Goal: Information Seeking & Learning: Learn about a topic

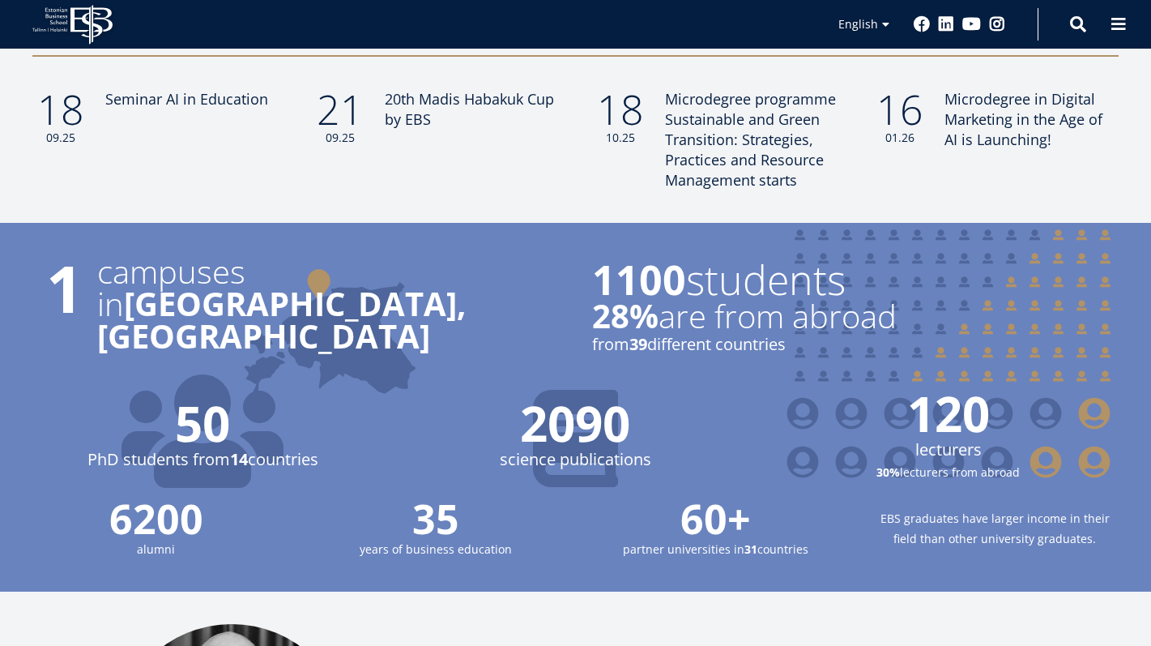
scroll to position [1433, 0]
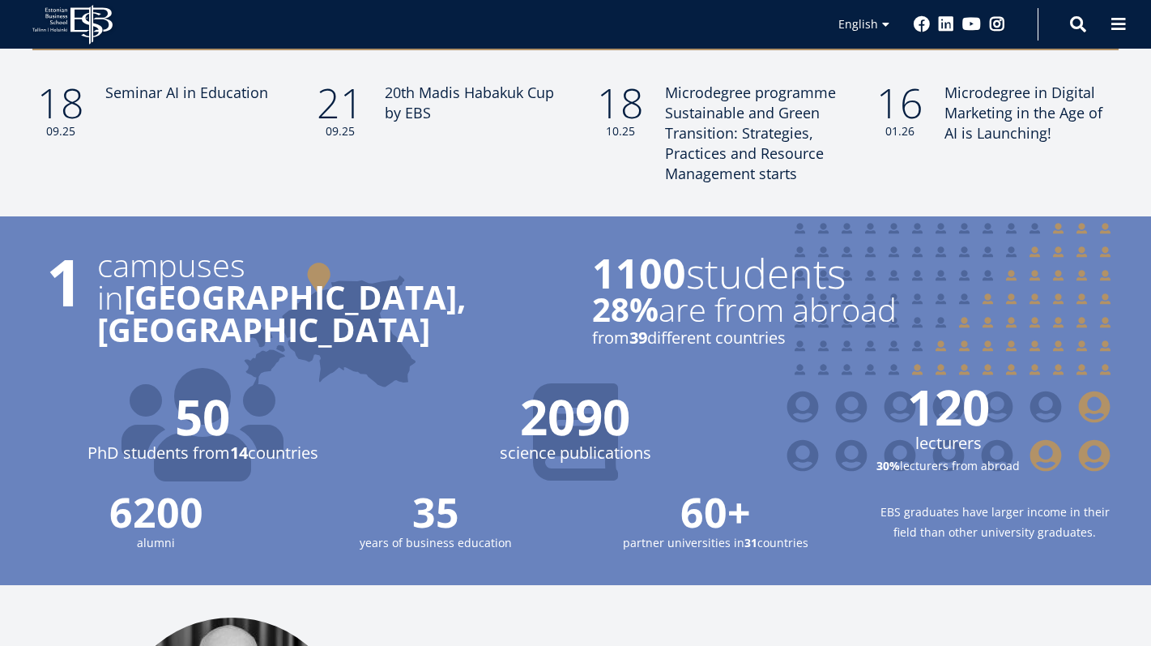
click at [169, 282] on strong "[GEOGRAPHIC_DATA], [GEOGRAPHIC_DATA]" at bounding box center [281, 313] width 369 height 77
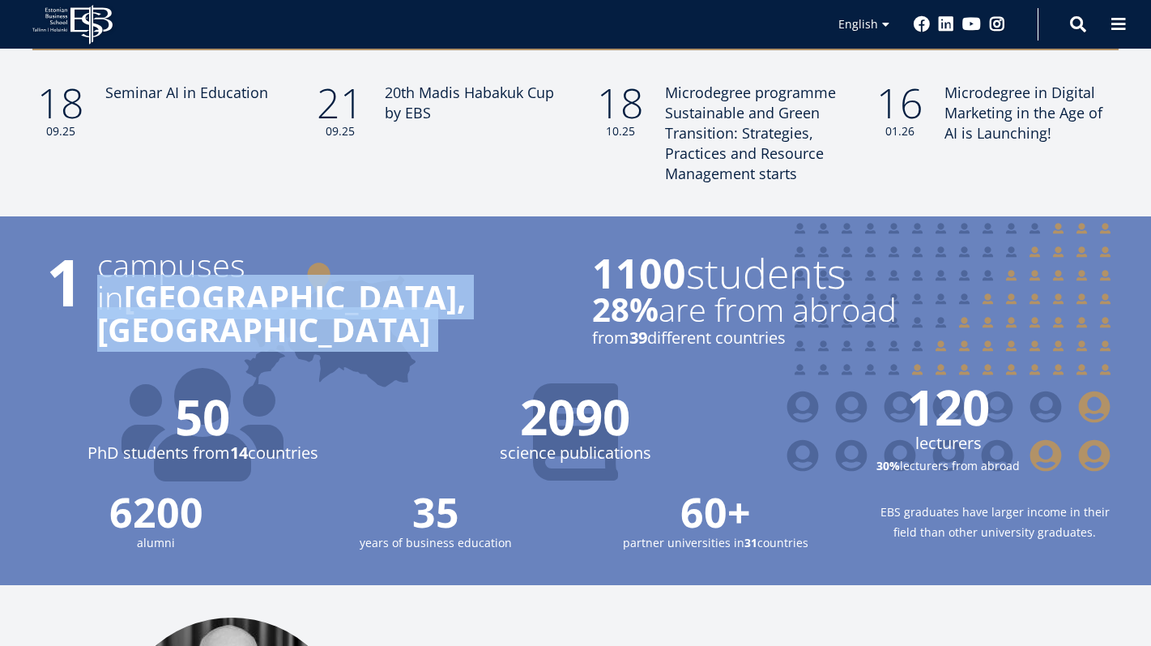
click at [169, 282] on strong "[GEOGRAPHIC_DATA], [GEOGRAPHIC_DATA]" at bounding box center [281, 313] width 369 height 77
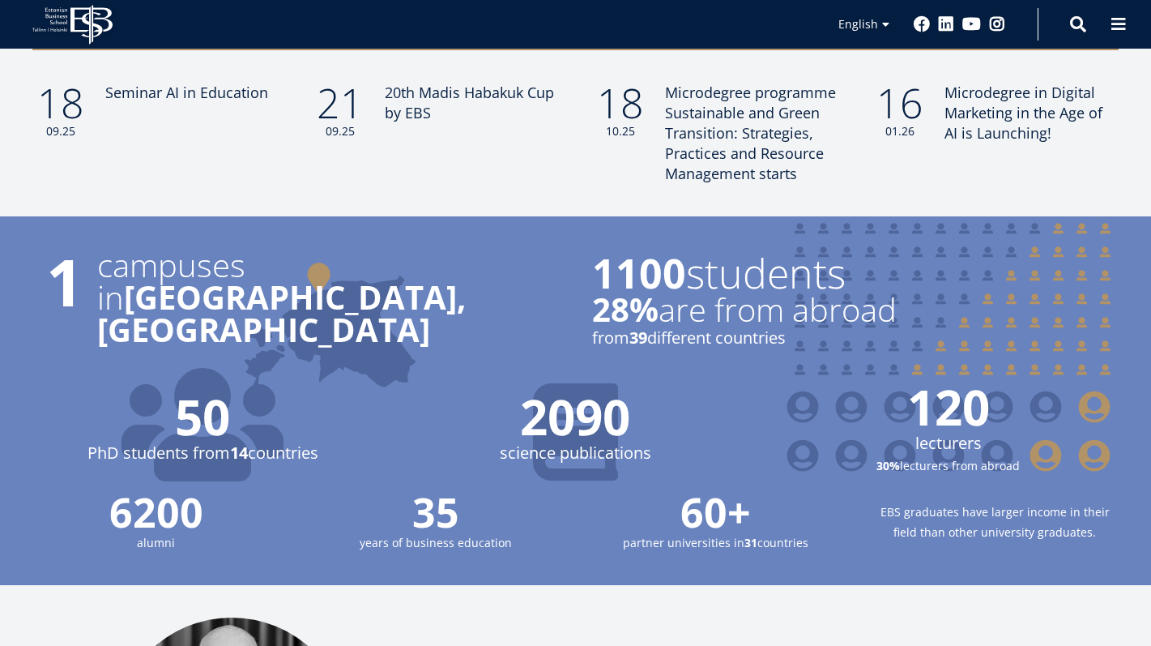
click at [169, 266] on span "campuses" at bounding box center [328, 265] width 463 height 32
click at [158, 441] on span "PhD students from 14 countries" at bounding box center [202, 453] width 340 height 24
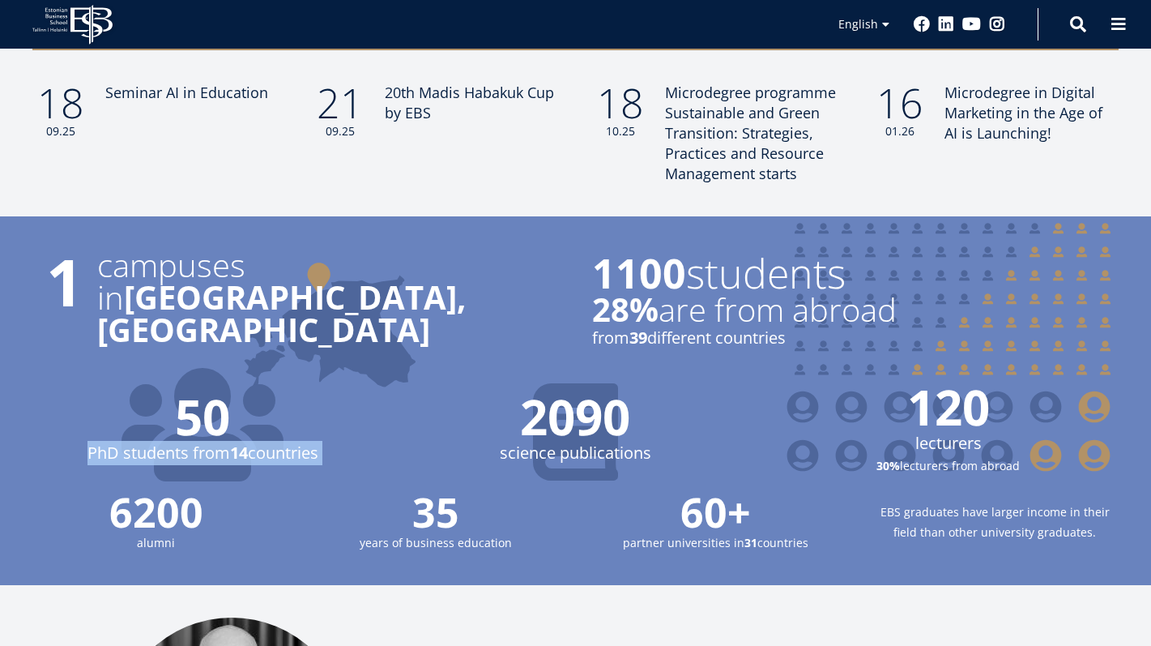
click at [158, 441] on span "PhD students from 14 countries" at bounding box center [202, 453] width 340 height 24
click at [140, 297] on strong "[GEOGRAPHIC_DATA], [GEOGRAPHIC_DATA]" at bounding box center [281, 313] width 369 height 77
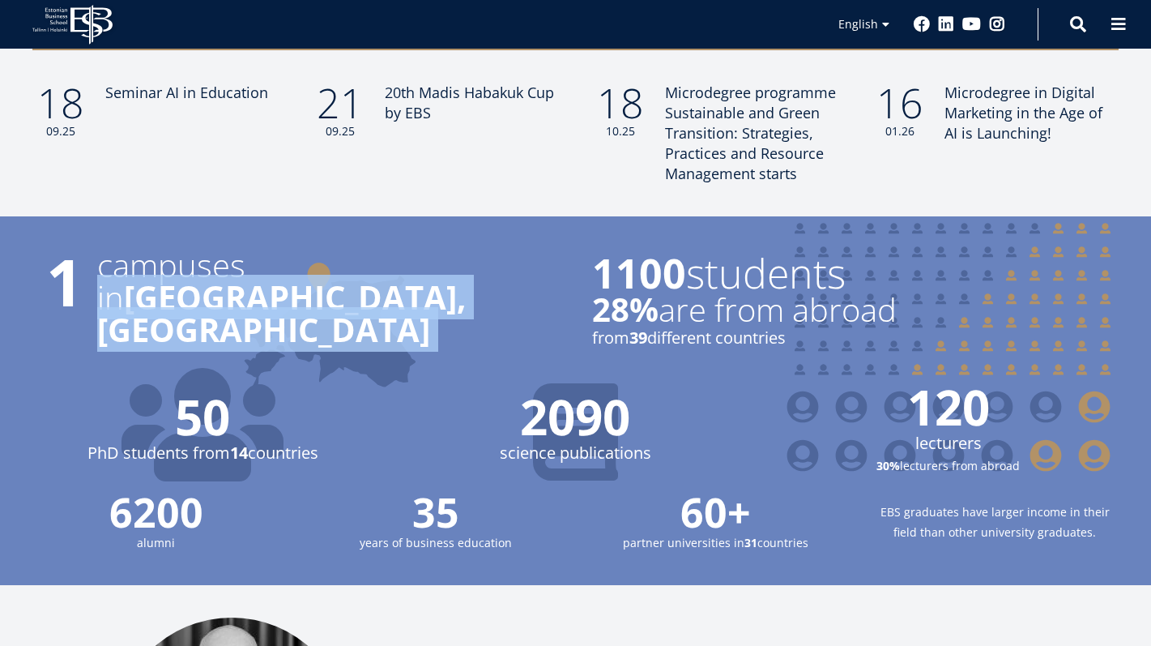
click at [140, 297] on strong "[GEOGRAPHIC_DATA], [GEOGRAPHIC_DATA]" at bounding box center [281, 313] width 369 height 77
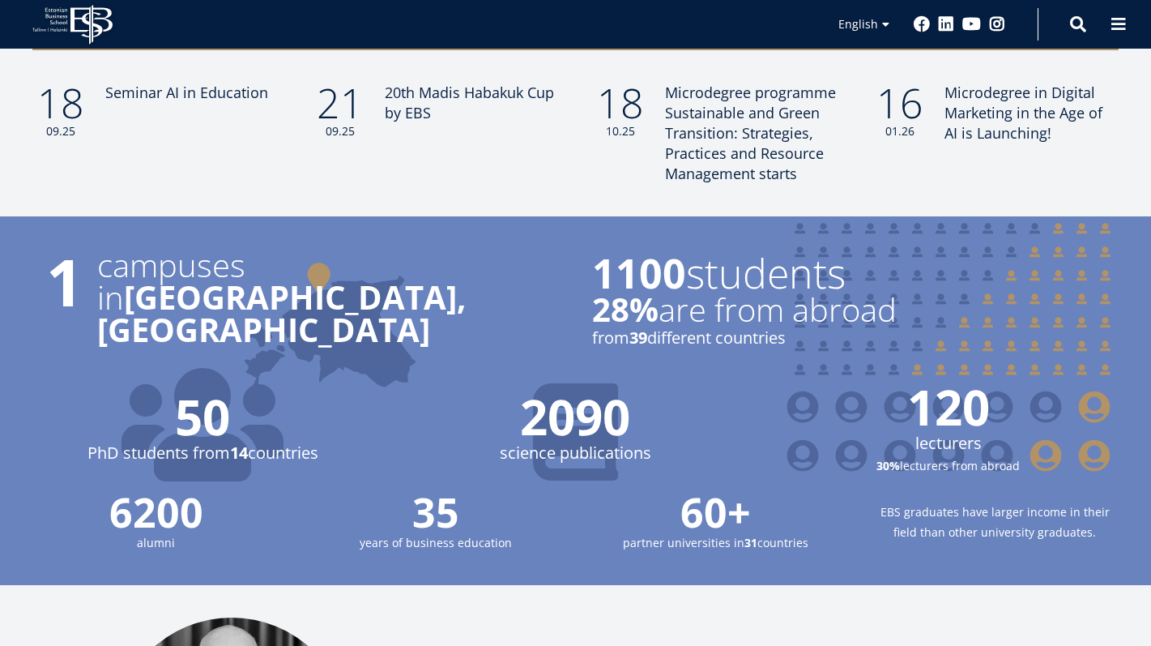
click at [151, 262] on span "campuses" at bounding box center [328, 265] width 463 height 32
click at [686, 260] on span "1100 students" at bounding box center [802, 273] width 421 height 41
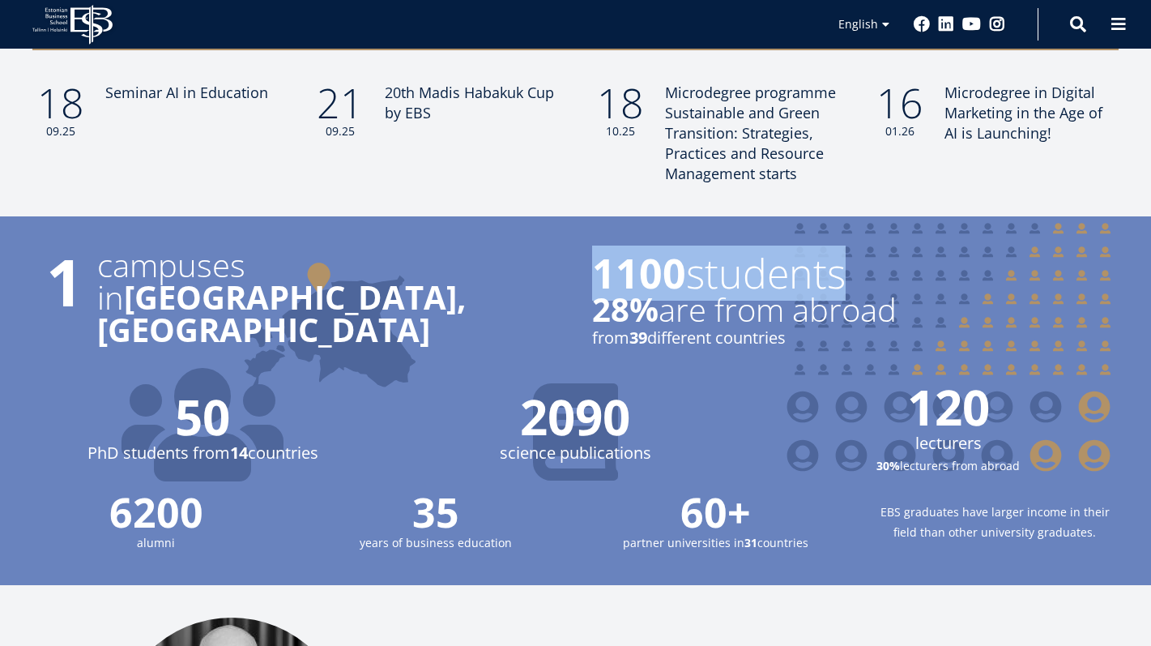
click at [686, 260] on span "1100 students" at bounding box center [802, 273] width 421 height 41
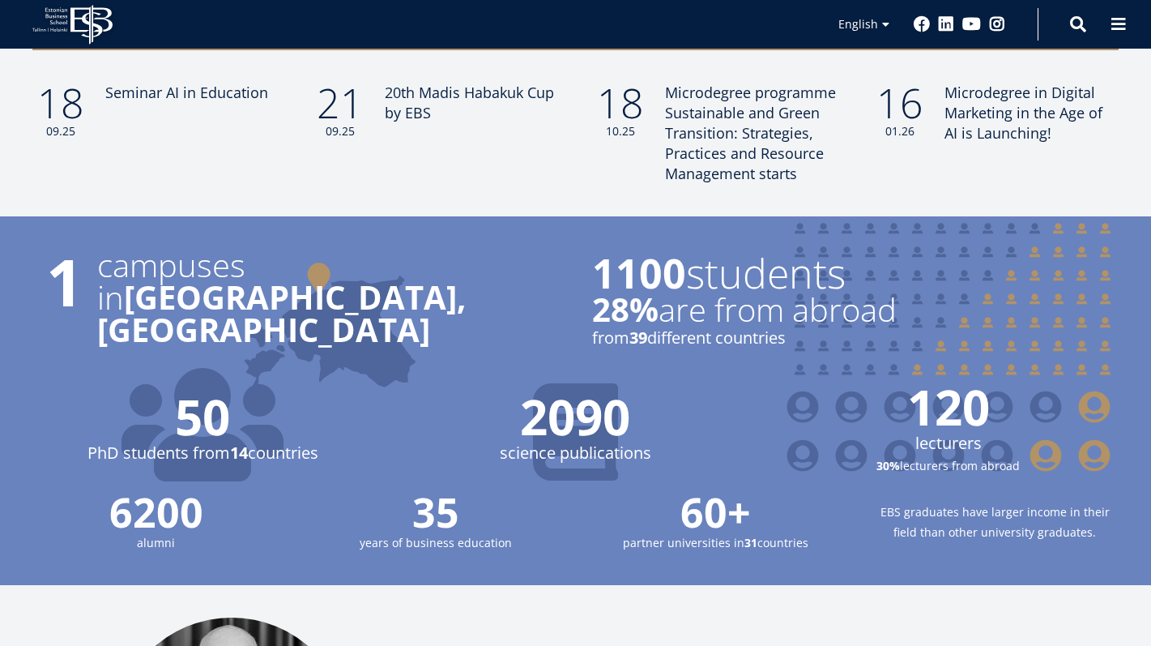
click at [686, 293] on span "28% are from abroad" at bounding box center [802, 309] width 421 height 32
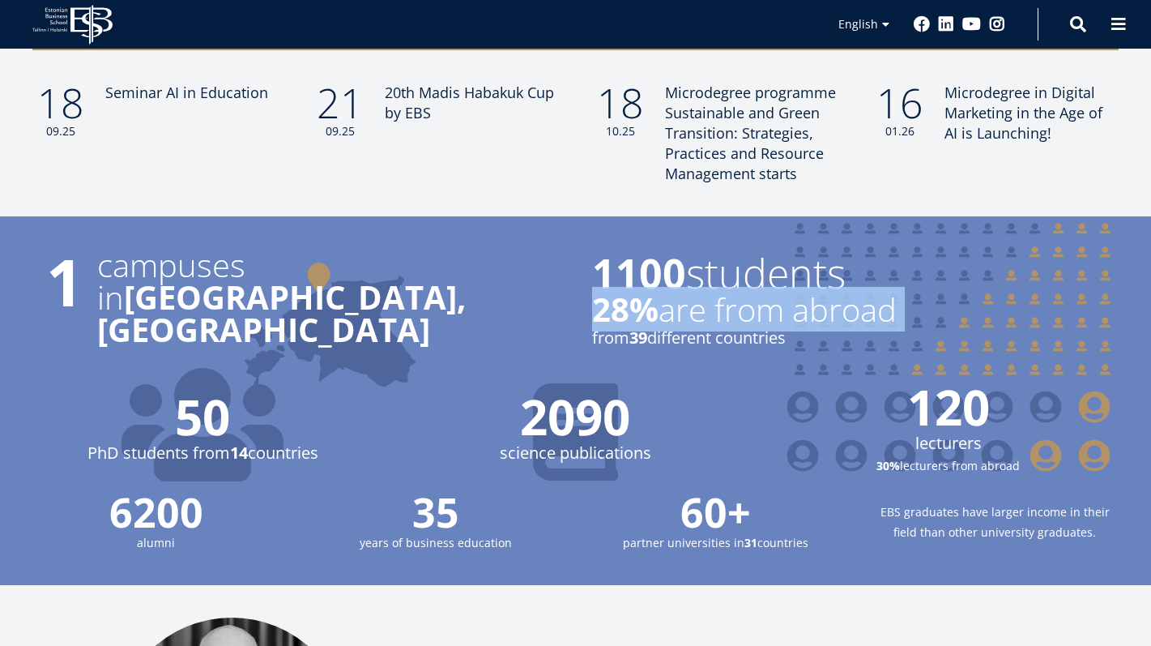
click at [686, 293] on span "28% are from abroad" at bounding box center [802, 309] width 421 height 32
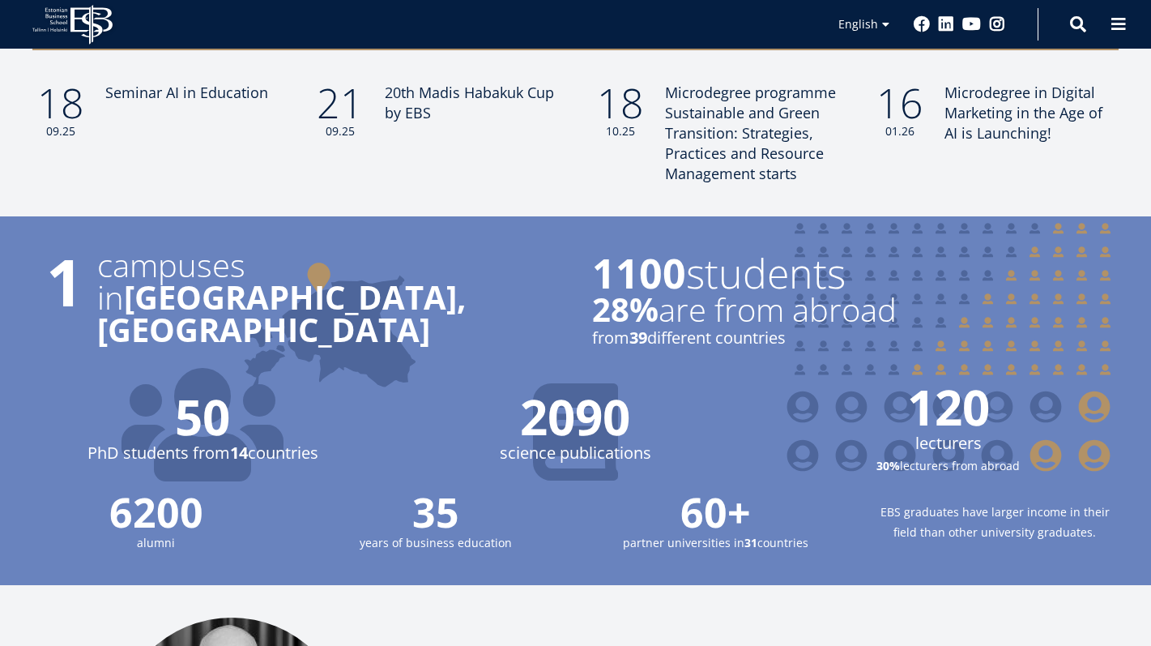
click at [683, 326] on small "from 39 different countries" at bounding box center [802, 338] width 421 height 24
click at [935, 455] on small "30% lecturers from abroad" at bounding box center [949, 465] width 340 height 20
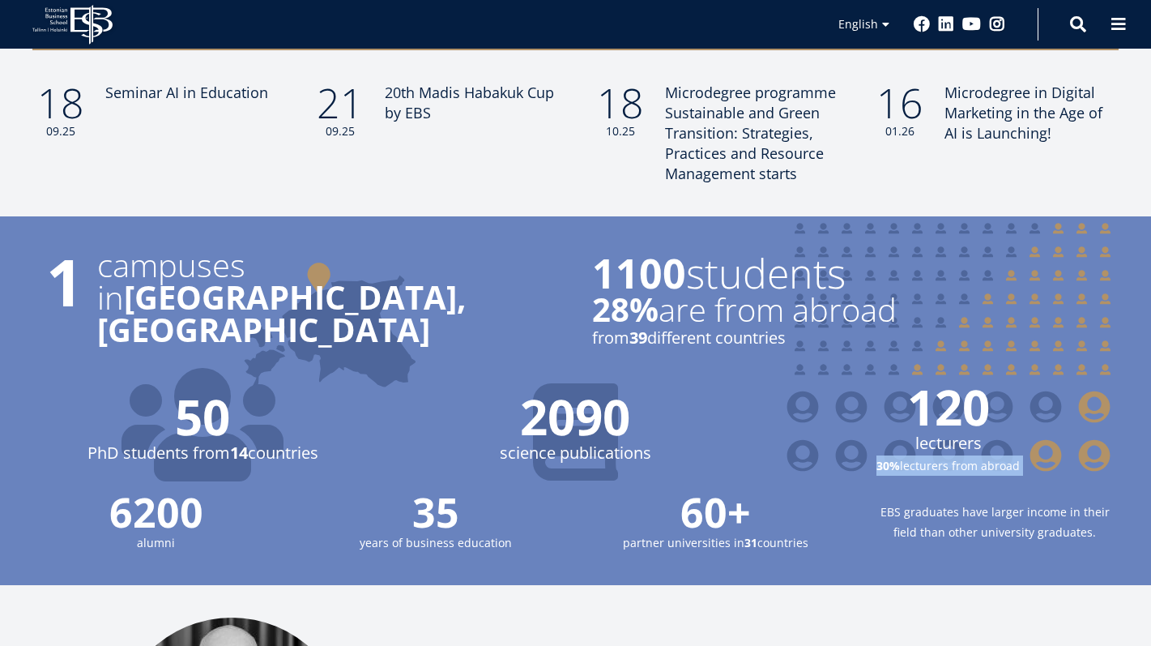
click at [935, 455] on small "30% lecturers from abroad" at bounding box center [949, 465] width 340 height 20
click at [671, 532] on small "partner universities in 31 countries" at bounding box center [715, 542] width 247 height 20
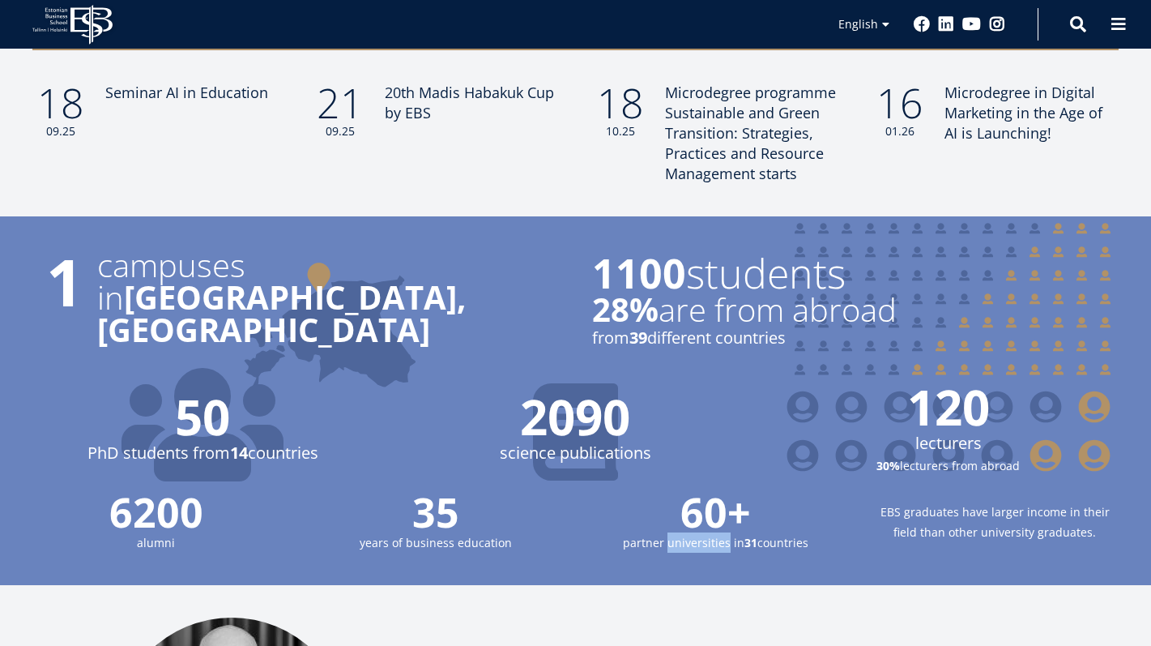
click at [671, 532] on small "partner universities in 31 countries" at bounding box center [715, 542] width 247 height 20
click at [553, 441] on span "science publications" at bounding box center [575, 453] width 340 height 24
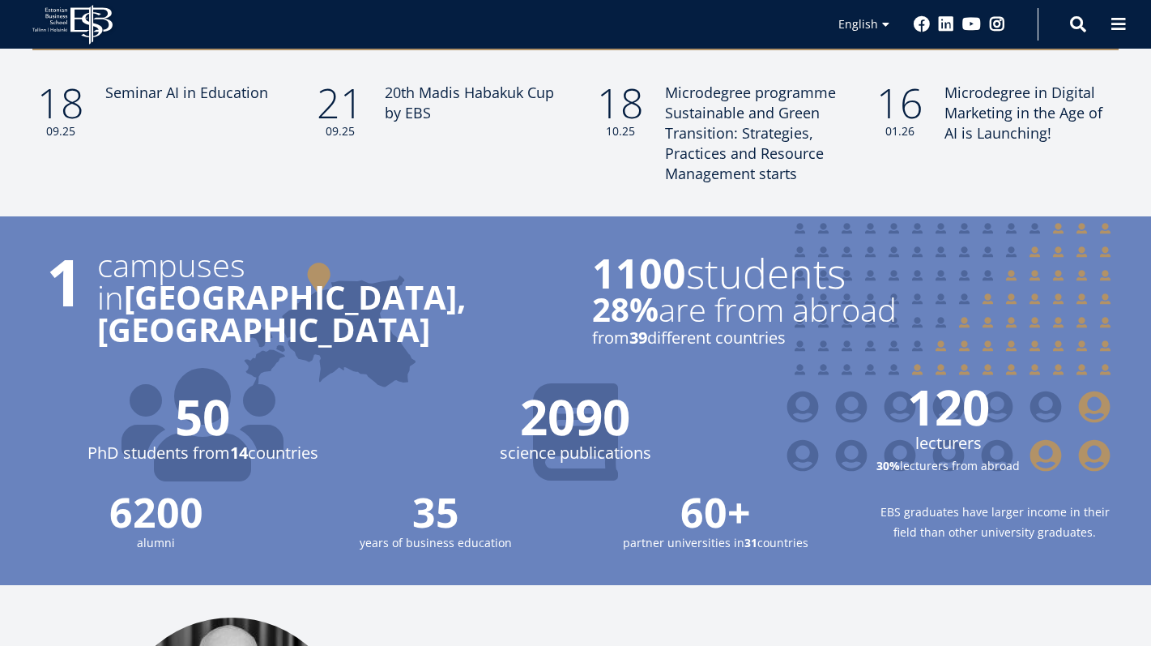
click at [453, 532] on small "years of business education" at bounding box center [435, 542] width 247 height 20
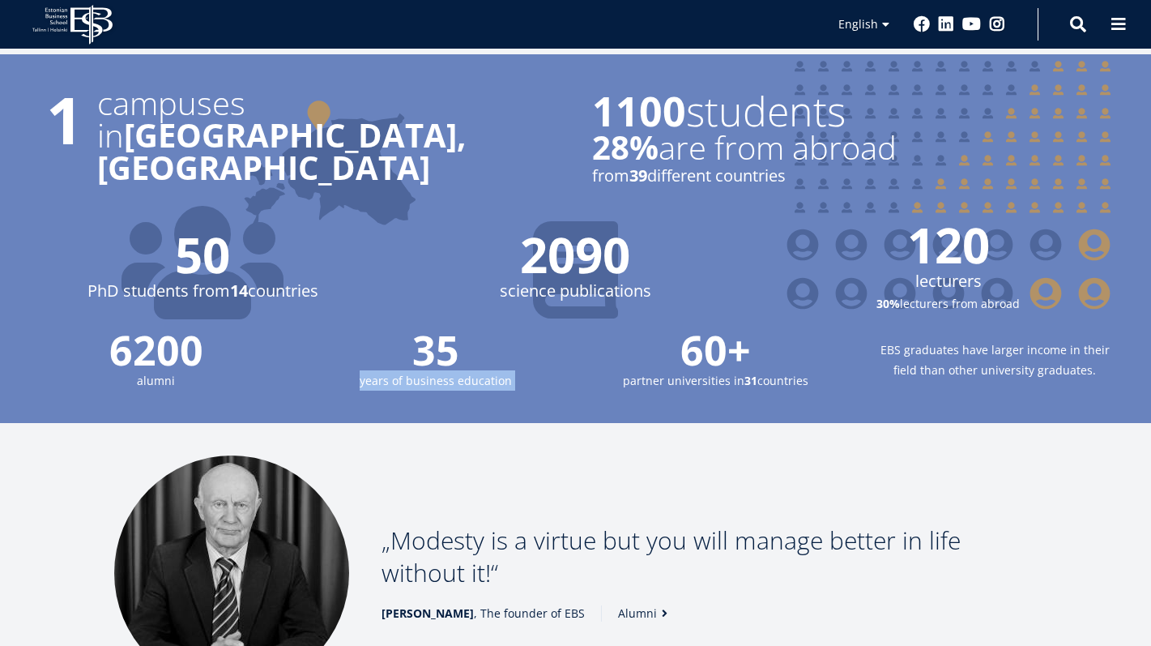
scroll to position [1597, 0]
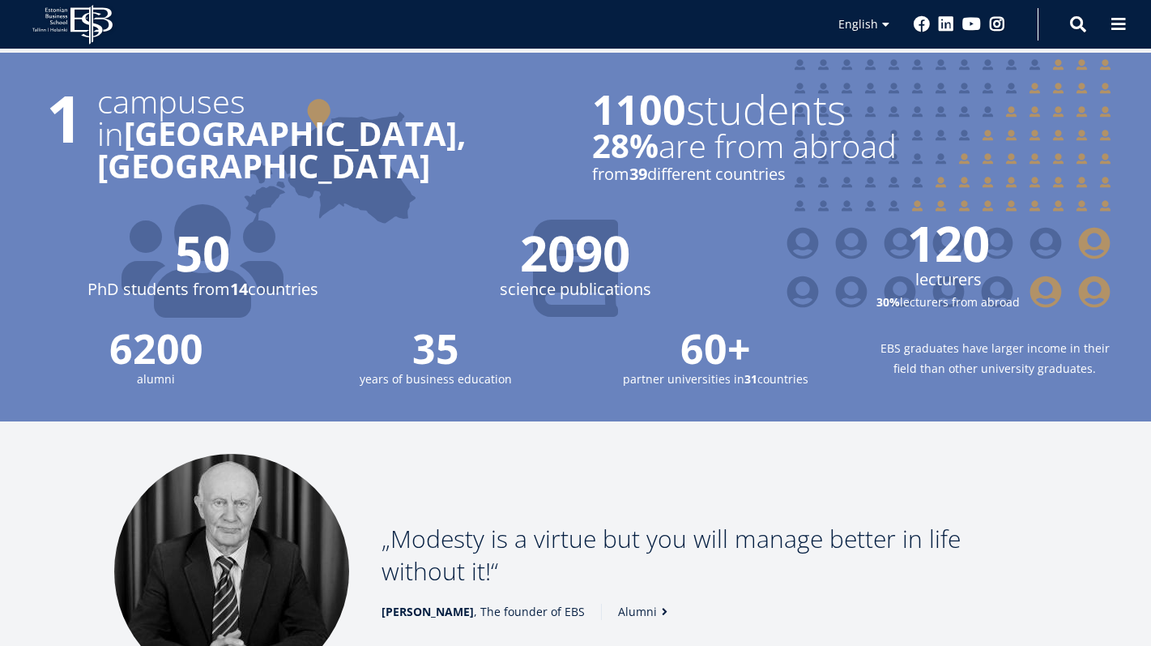
click at [453, 523] on p "Modesty is a virtue but you will manage better in life without it!" at bounding box center [710, 555] width 656 height 65
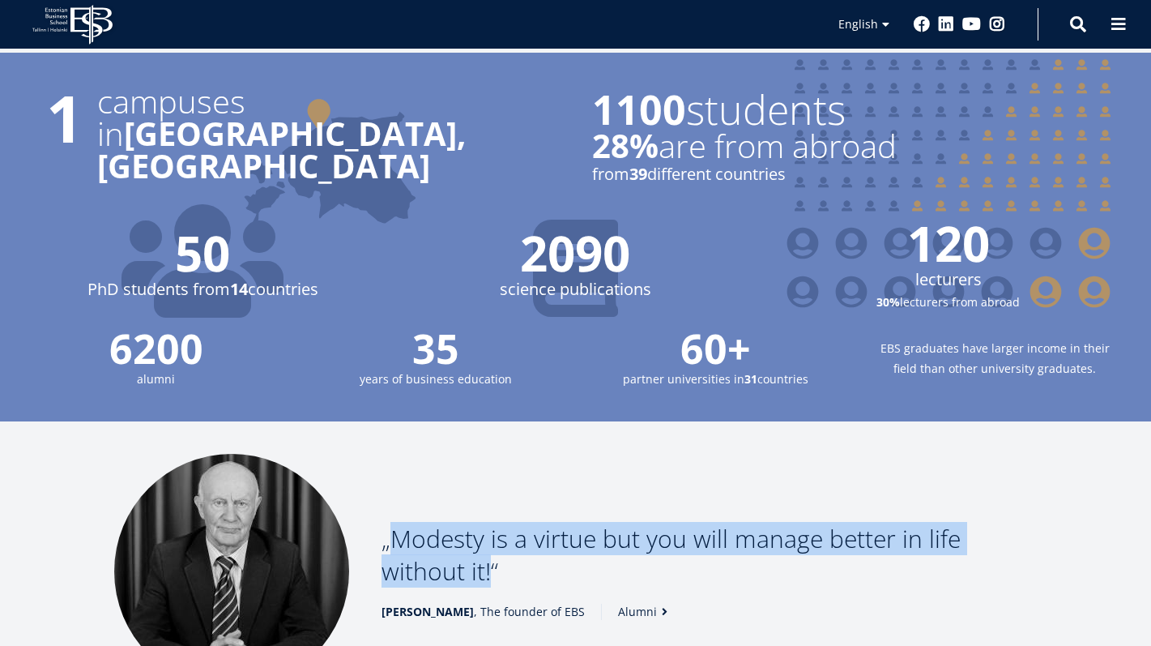
click at [453, 523] on p "Modesty is a virtue but you will manage better in life without it!" at bounding box center [710, 555] width 656 height 65
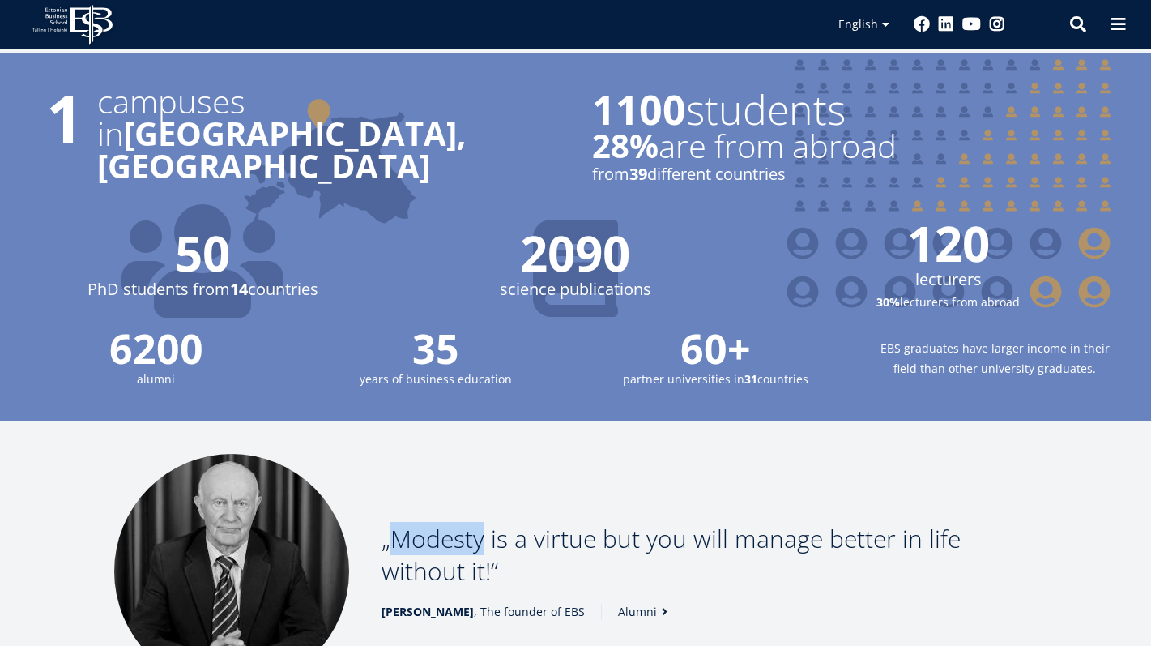
click at [453, 523] on p "Modesty is a virtue but you will manage better in life without it!" at bounding box center [710, 555] width 656 height 65
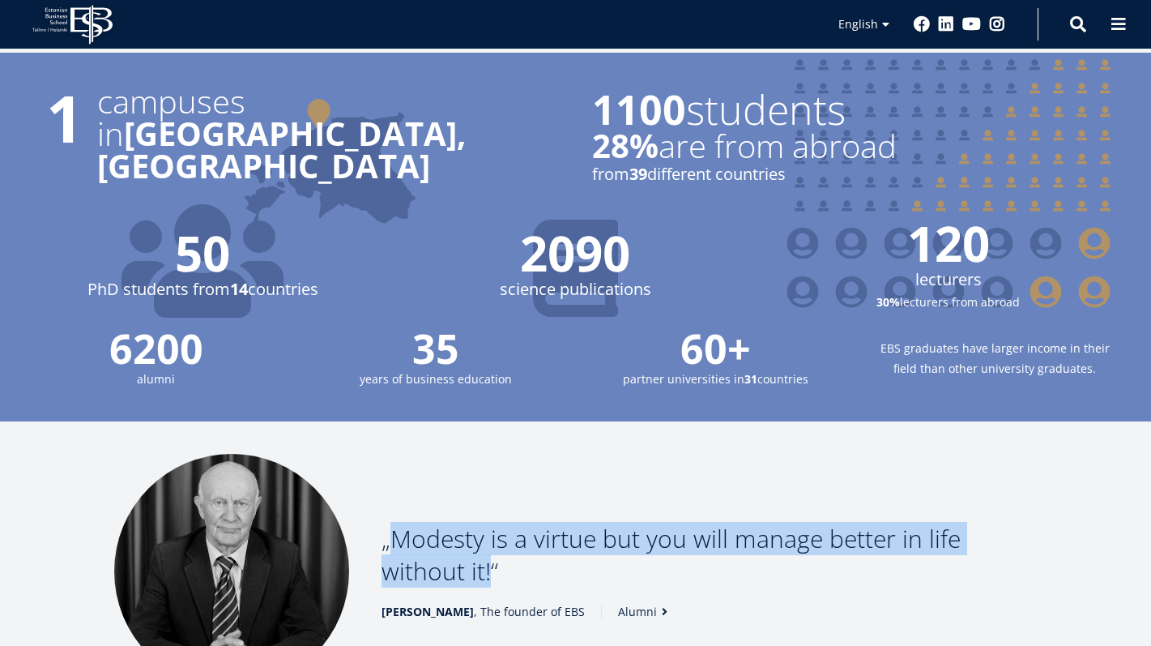
click at [453, 523] on p "Modesty is a virtue but you will manage better in life without it!" at bounding box center [710, 555] width 656 height 65
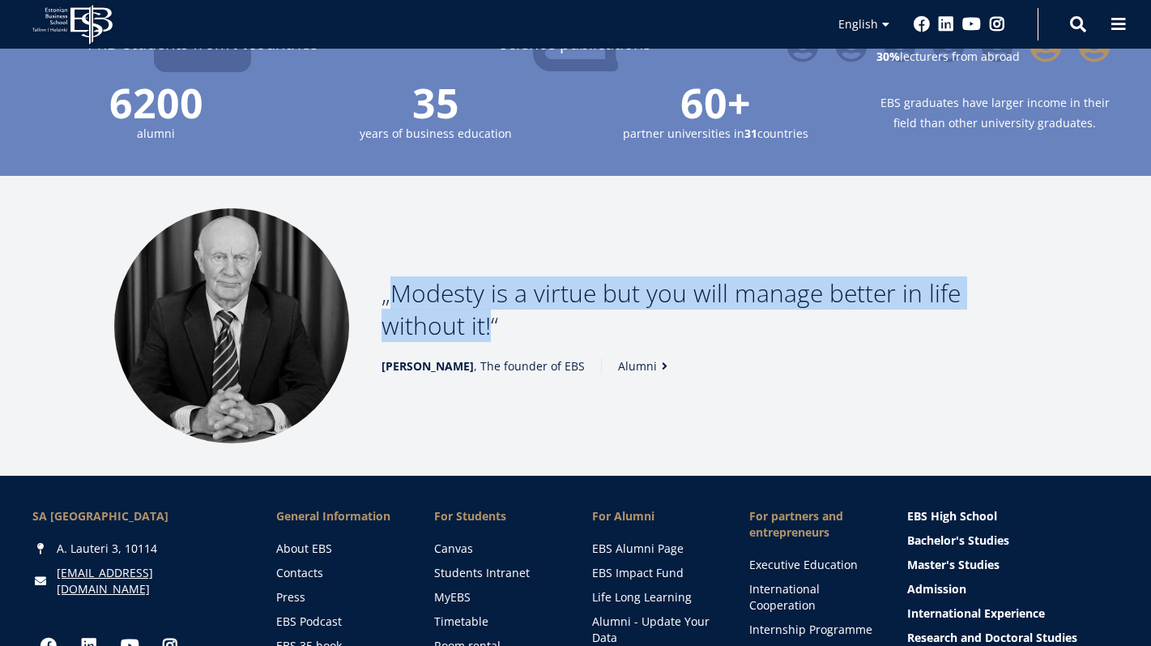
scroll to position [1851, 0]
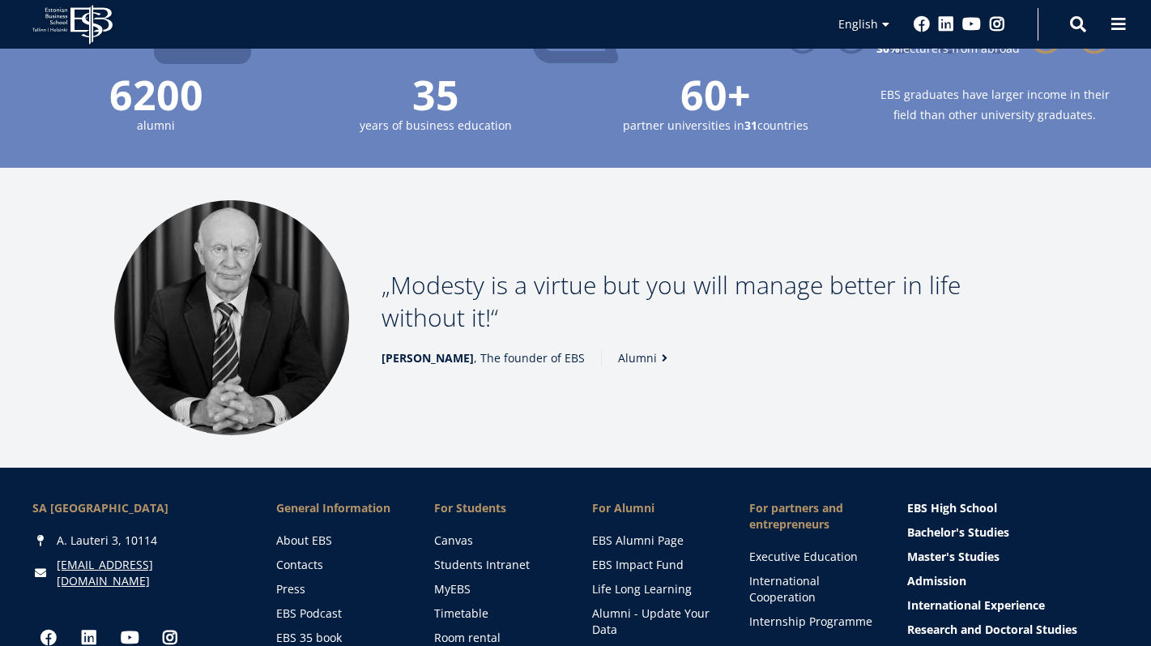
click at [464, 383] on div "Modesty is a virtue but you will manage better in life without it! [PERSON_NAME…" at bounding box center [576, 317] width 989 height 235
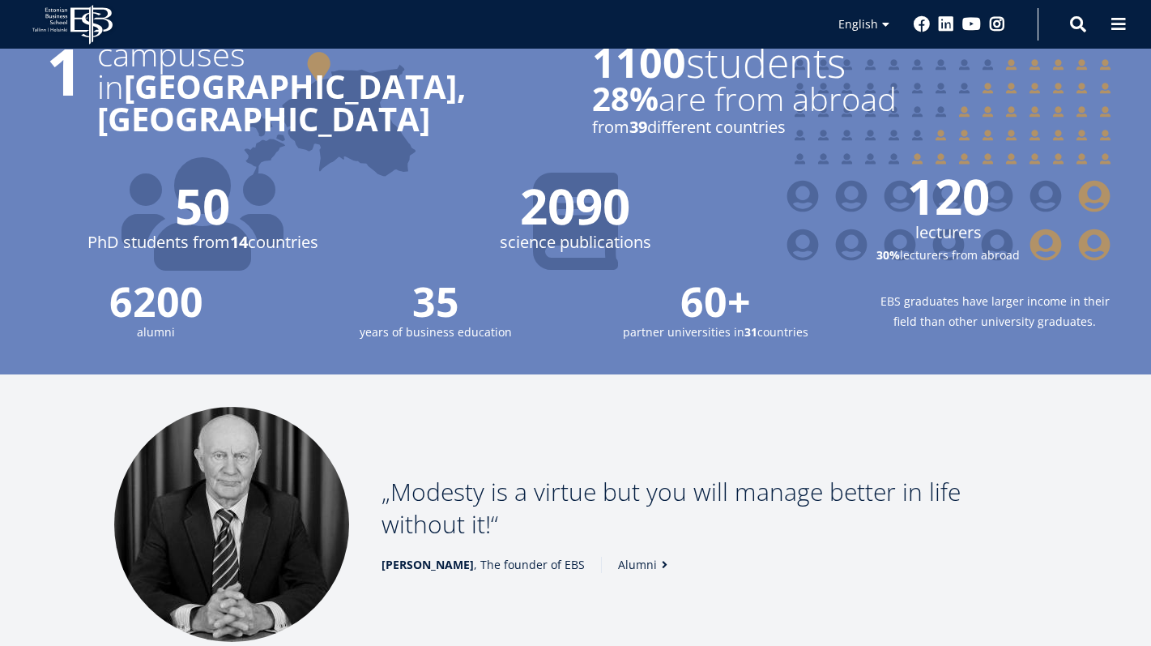
scroll to position [1612, 0]
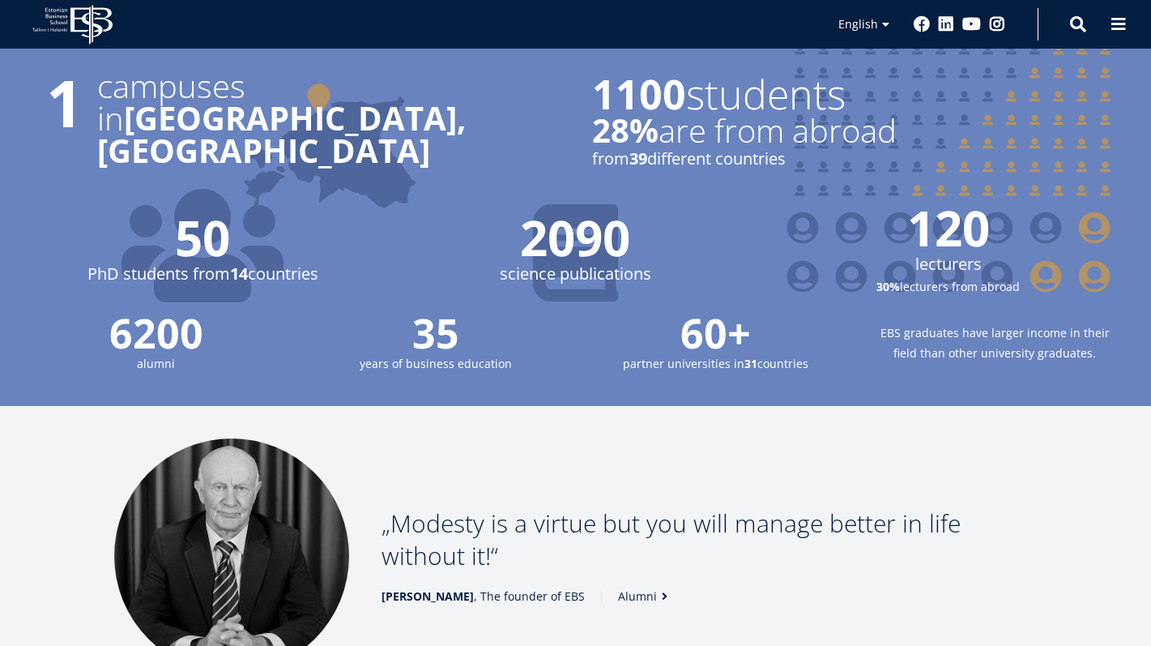
click at [238, 225] on span "50" at bounding box center [202, 237] width 340 height 49
click at [198, 213] on span "50" at bounding box center [202, 237] width 340 height 49
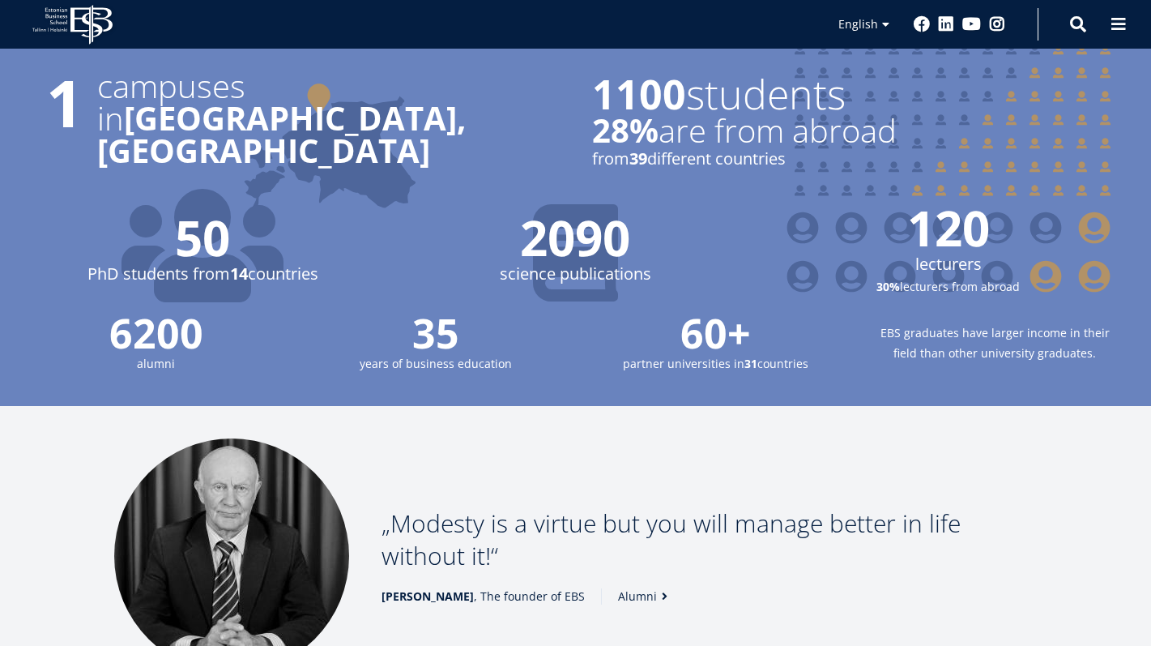
click at [157, 313] on span "6200" at bounding box center [155, 333] width 247 height 41
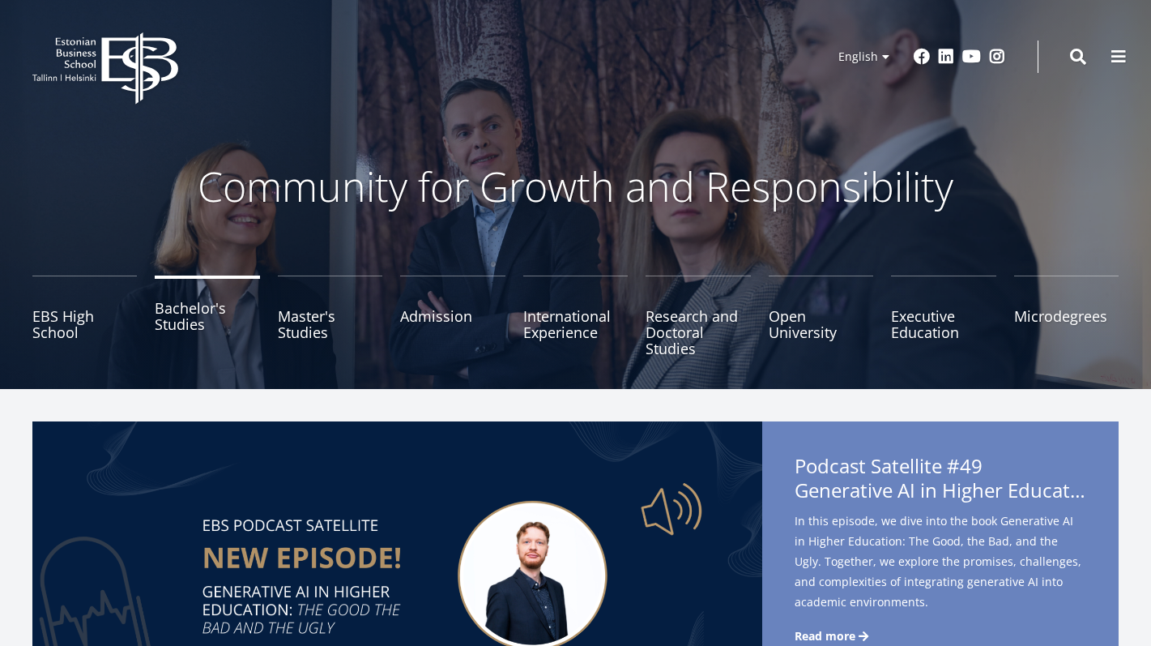
scroll to position [0, 0]
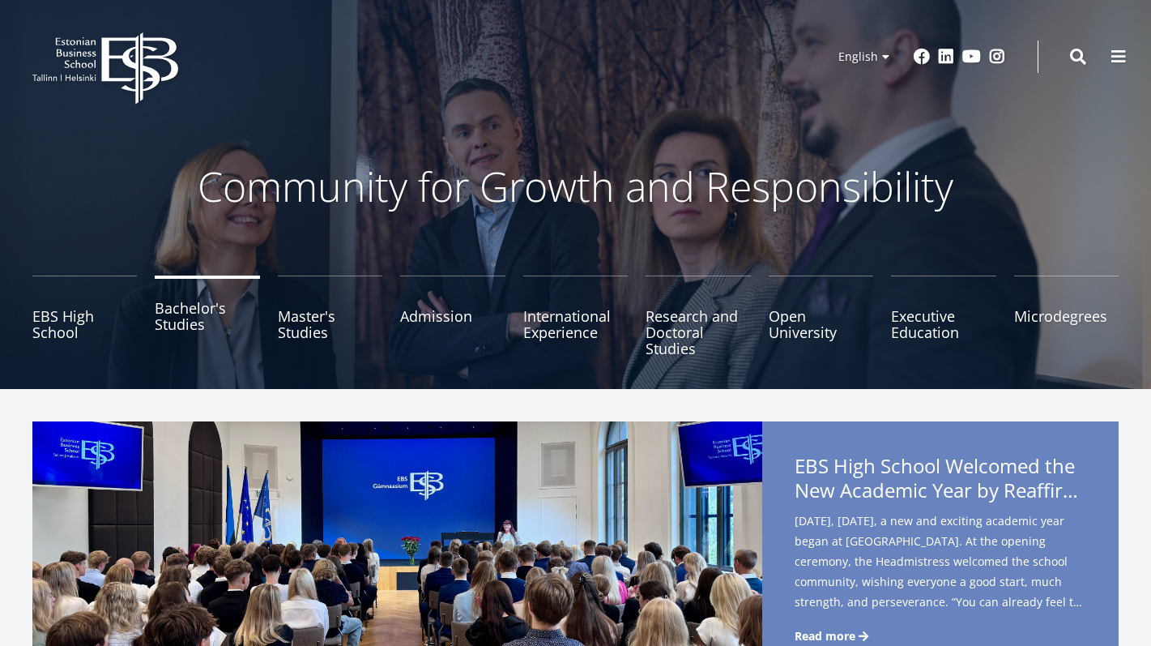
click at [171, 326] on link "Bachelor's Studies" at bounding box center [207, 315] width 105 height 81
click at [425, 322] on link "Admission" at bounding box center [452, 315] width 105 height 81
click at [671, 327] on link "Research and Doctoral Studies" at bounding box center [698, 315] width 105 height 81
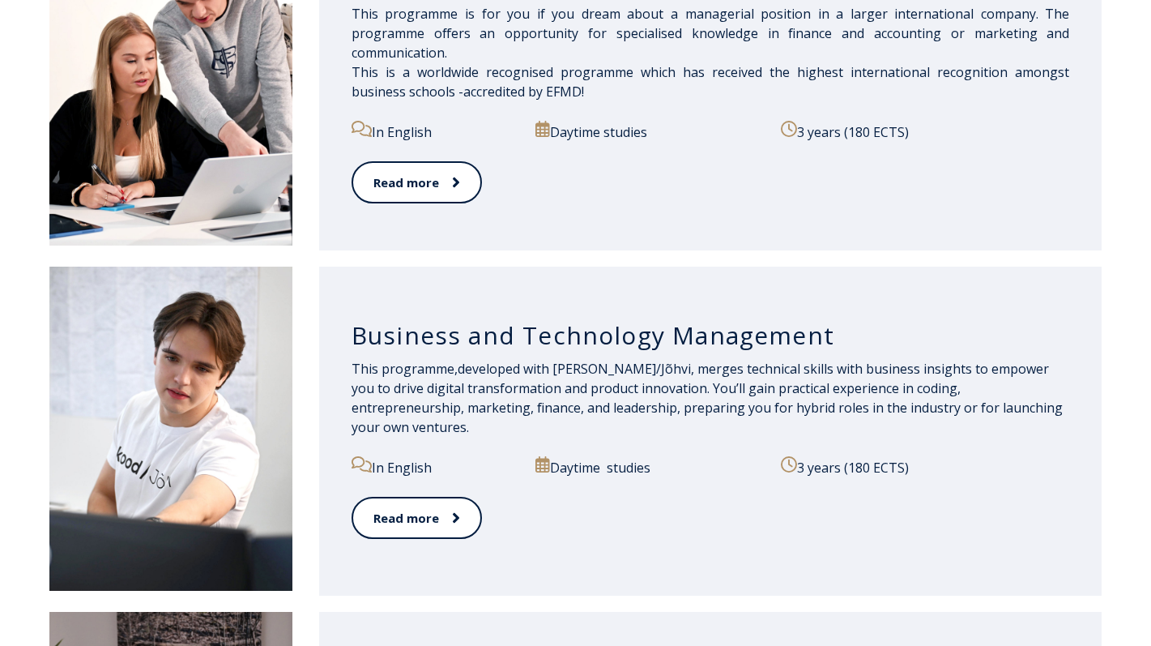
scroll to position [1465, 0]
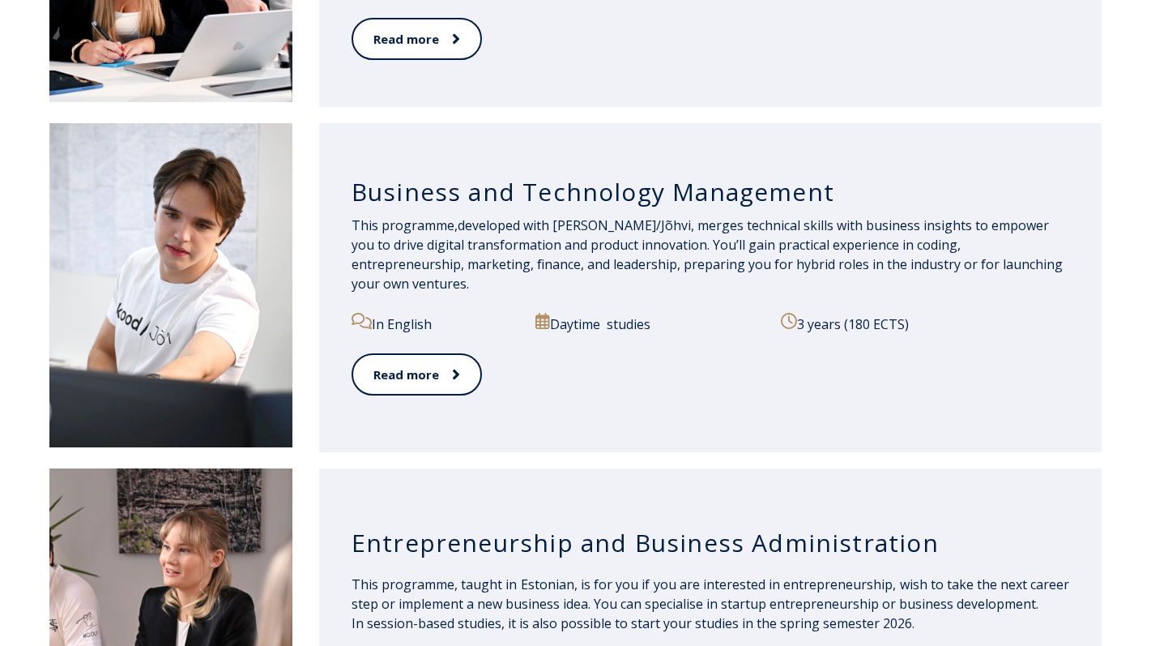
click at [583, 232] on p "This programme, developed with kood/Jõhvi, merges technical skills with busines…" at bounding box center [711, 255] width 719 height 78
click at [643, 235] on p "This programme, developed with kood/Jõhvi, merges technical skills with busines…" at bounding box center [711, 255] width 719 height 78
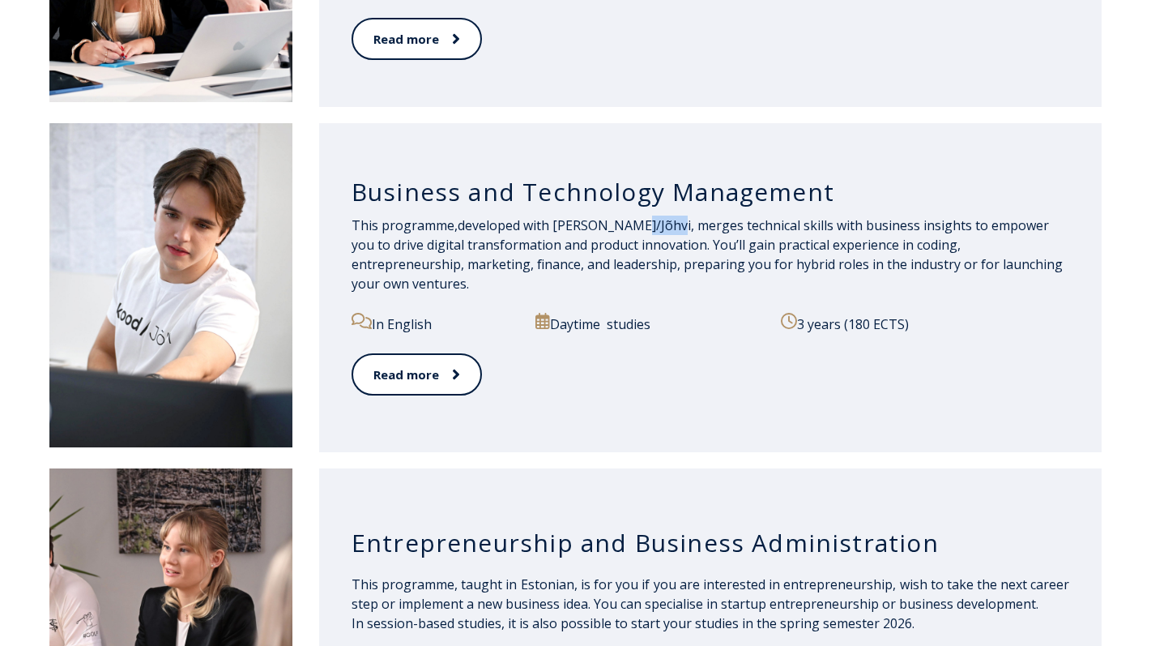
click at [643, 235] on p "This programme, developed with kood/Jõhvi, merges technical skills with busines…" at bounding box center [711, 255] width 719 height 78
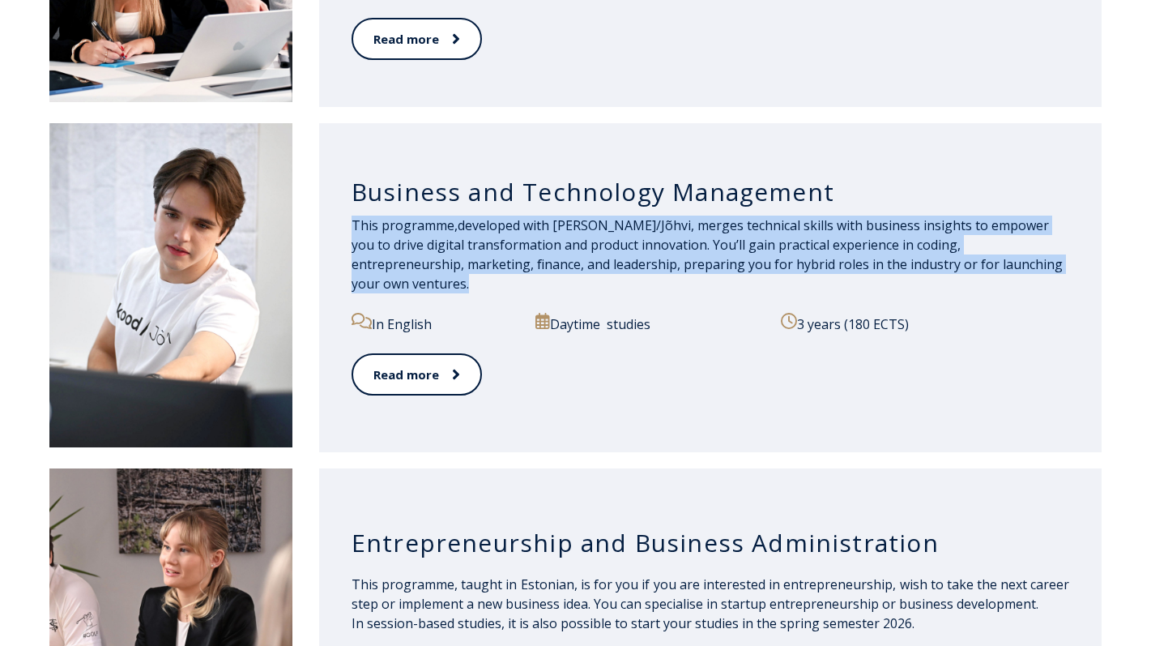
click at [643, 235] on p "This programme, developed with kood/Jõhvi, merges technical skills with busines…" at bounding box center [711, 255] width 719 height 78
click at [589, 262] on p "This programme, developed with kood/Jõhvi, merges technical skills with busines…" at bounding box center [711, 255] width 719 height 78
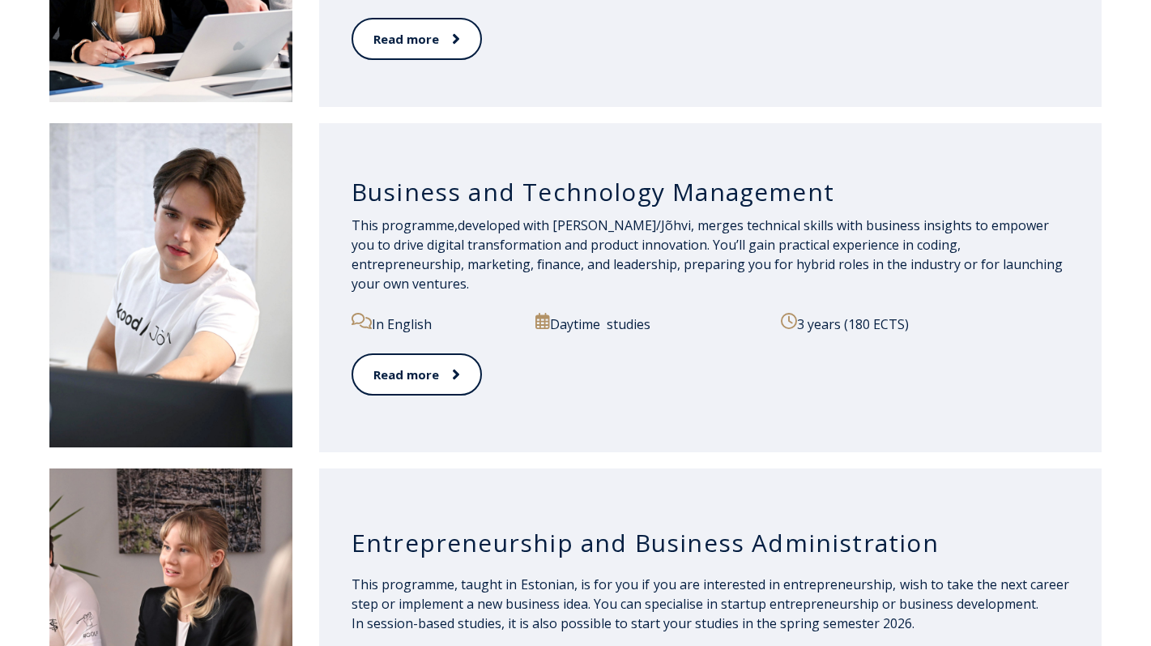
click at [589, 262] on p "This programme, developed with kood/Jõhvi, merges technical skills with busines…" at bounding box center [711, 255] width 719 height 78
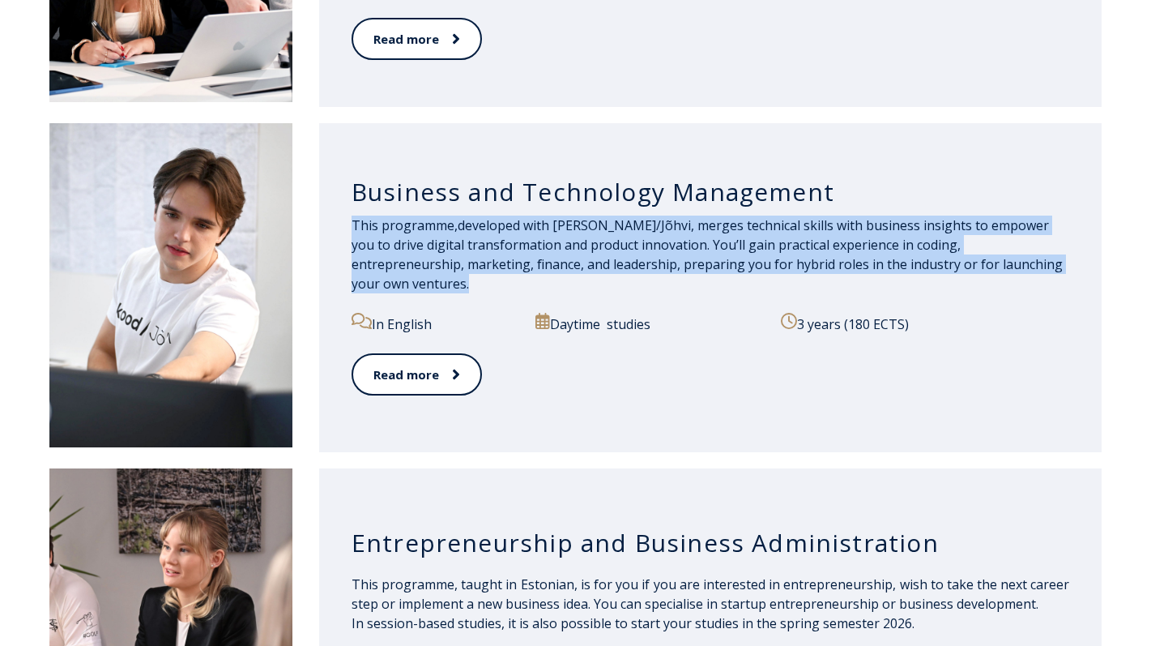
click at [589, 262] on p "This programme, developed with kood/Jõhvi, merges technical skills with busines…" at bounding box center [711, 255] width 719 height 78
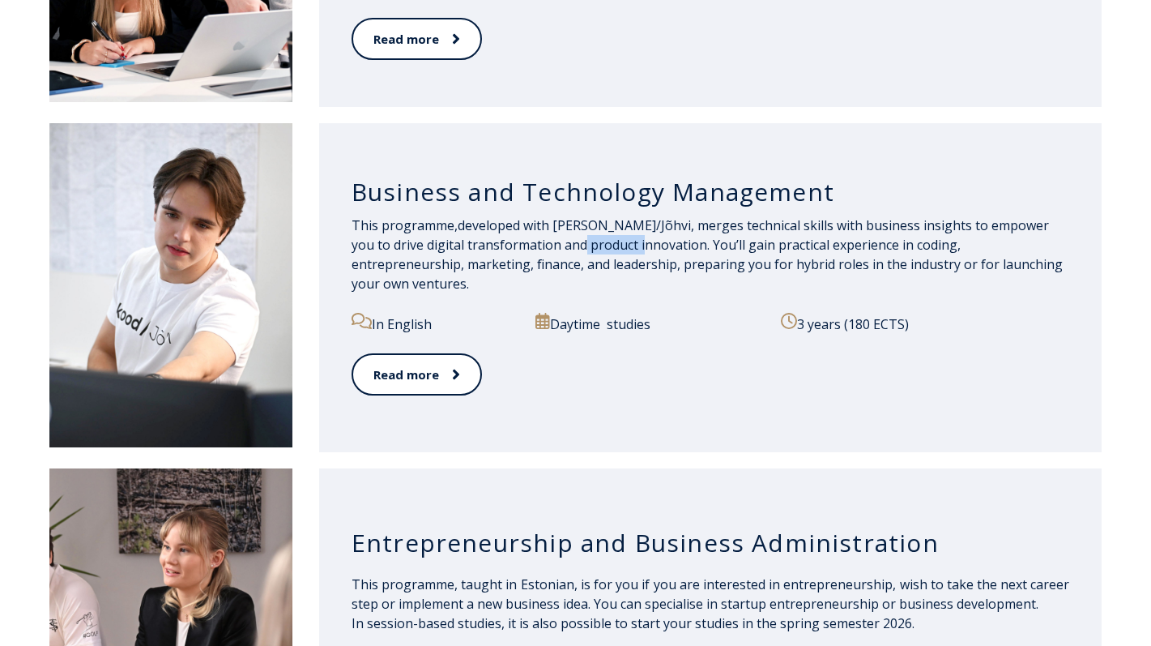
click at [589, 262] on p "This programme, developed with kood/Jõhvi, merges technical skills with busines…" at bounding box center [711, 255] width 719 height 78
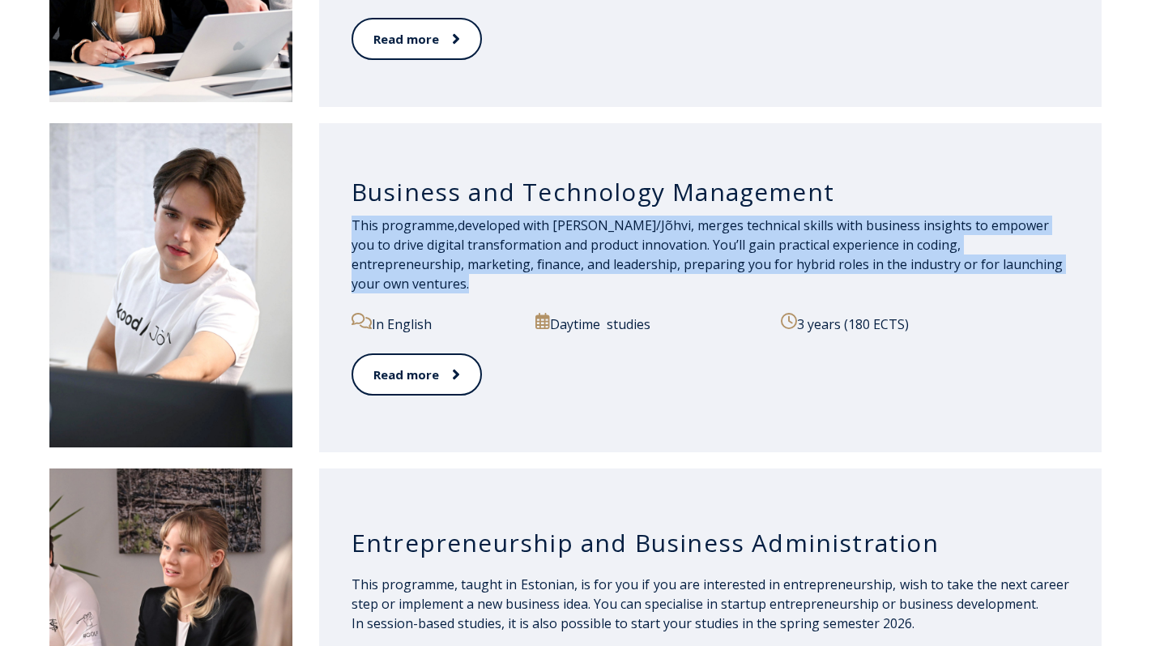
click at [589, 262] on p "This programme, developed with kood/Jõhvi, merges technical skills with busines…" at bounding box center [711, 255] width 719 height 78
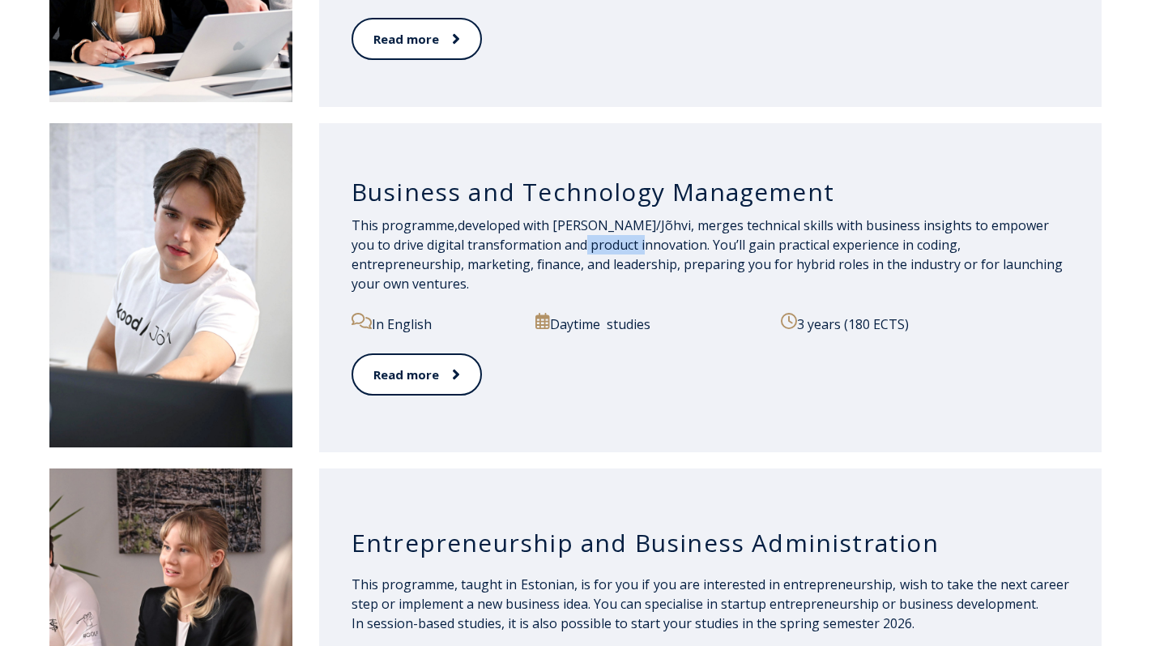
click at [589, 262] on p "This programme, developed with kood/Jõhvi, merges technical skills with busines…" at bounding box center [711, 255] width 719 height 78
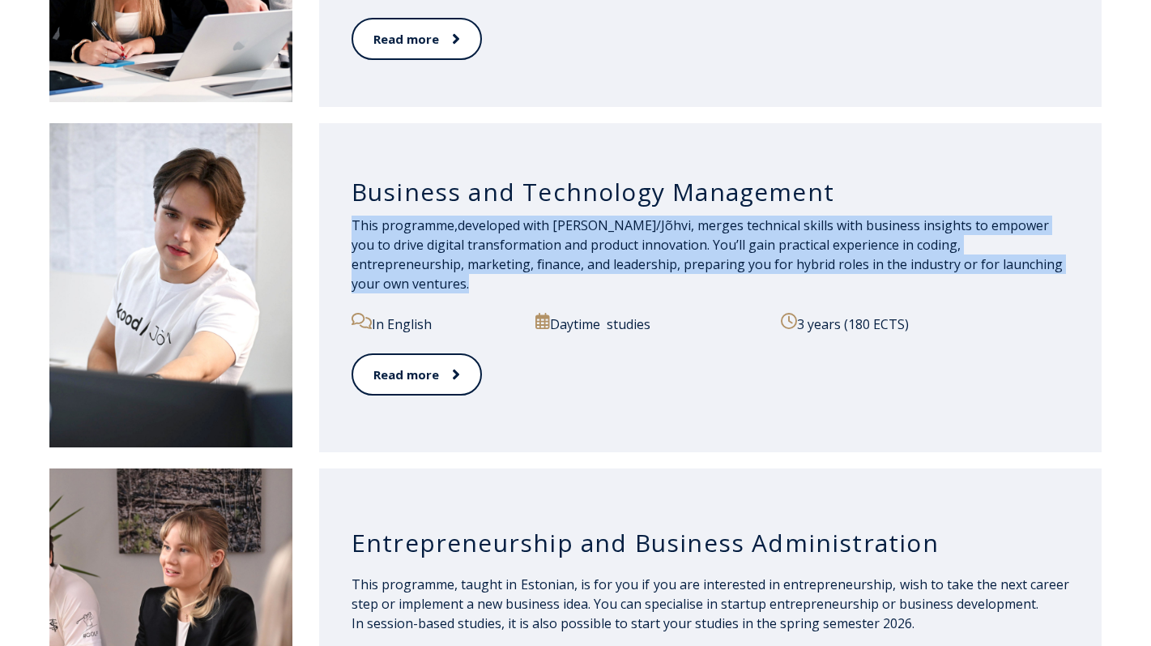
click at [589, 262] on p "This programme, developed with kood/Jõhvi, merges technical skills with busines…" at bounding box center [711, 255] width 719 height 78
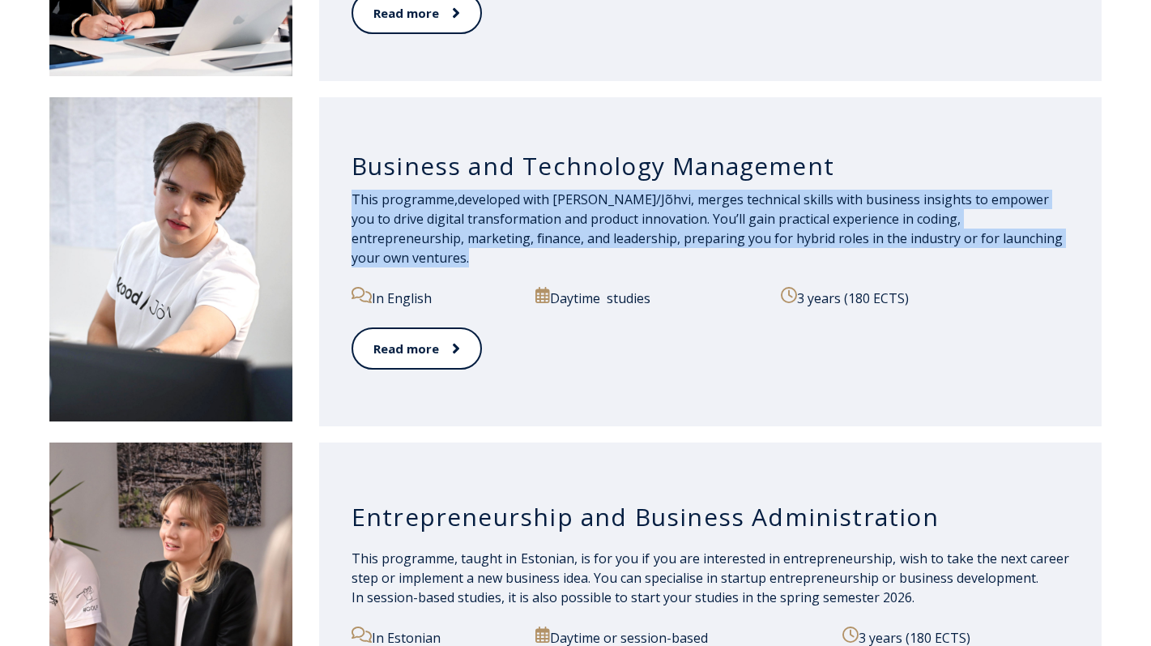
scroll to position [1495, 0]
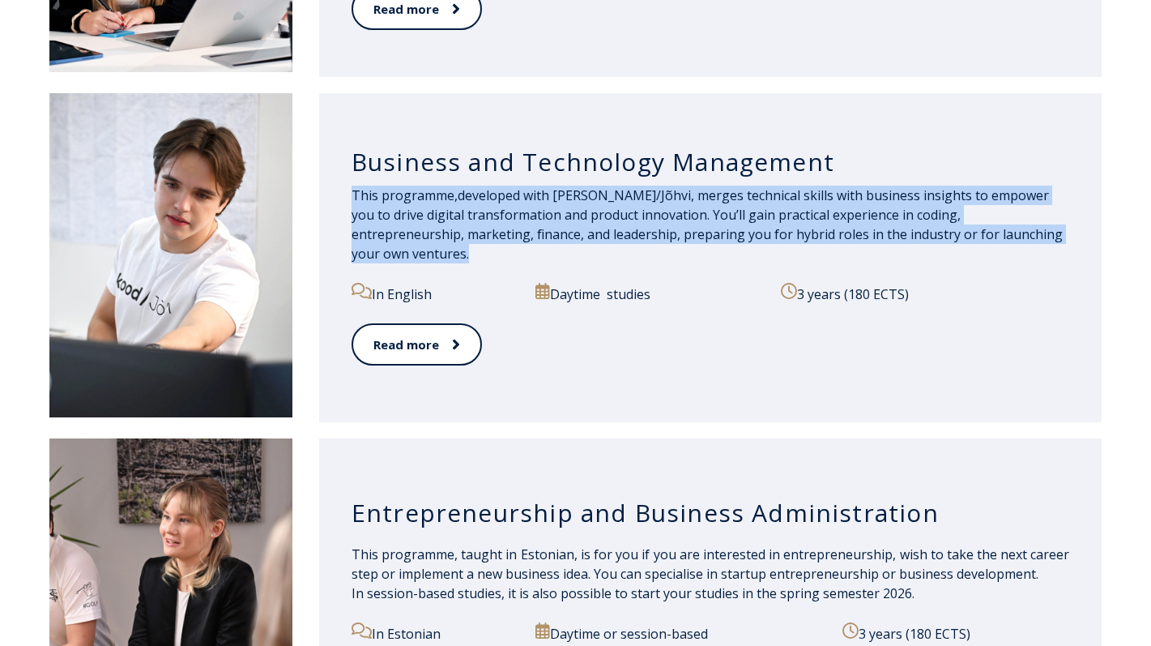
click at [589, 262] on div "This programme, developed with kood/Jõhvi, merges technical skills with busines…" at bounding box center [711, 234] width 719 height 97
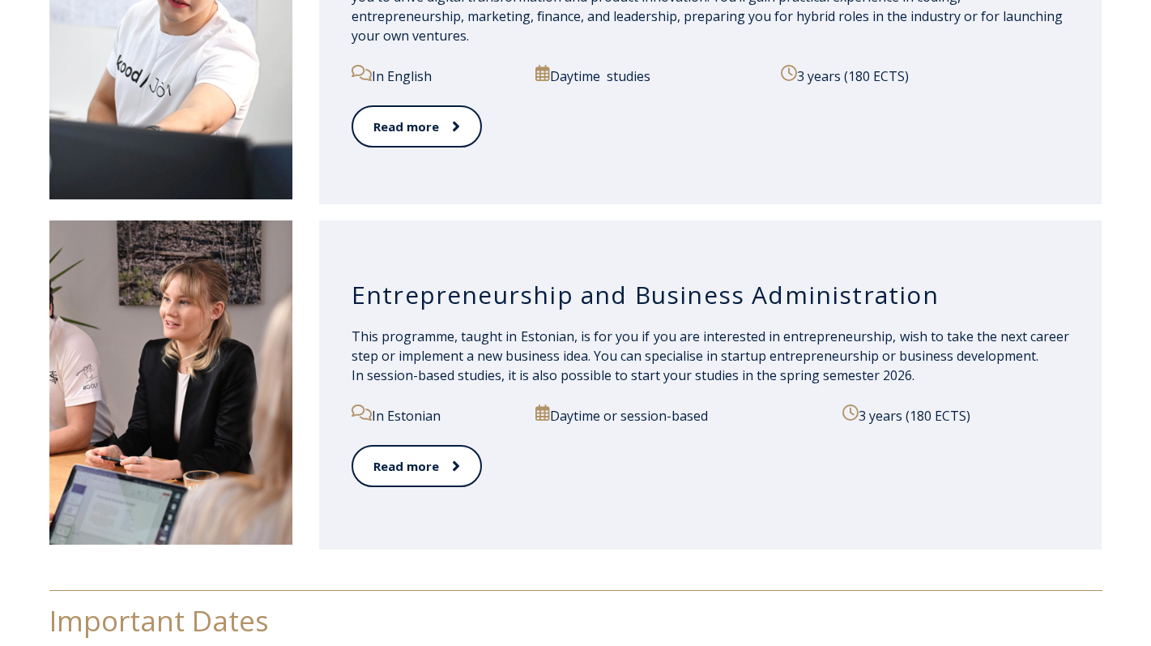
scroll to position [1748, 0]
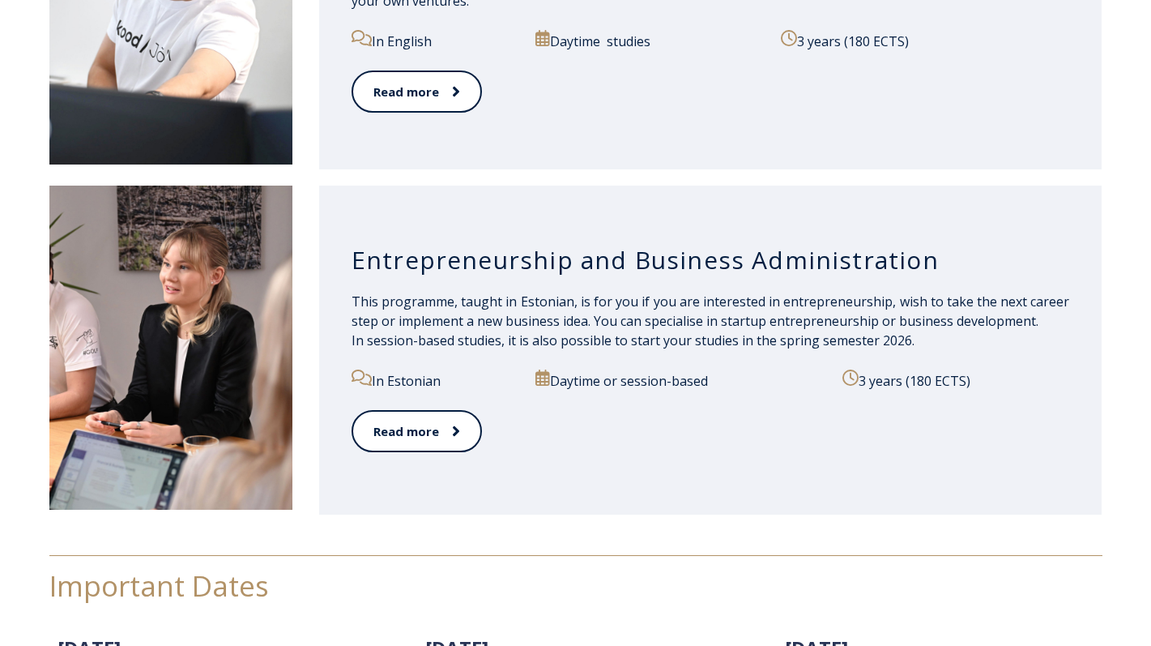
click at [589, 262] on h3 "Entrepreneurship and Business Administration" at bounding box center [711, 260] width 719 height 31
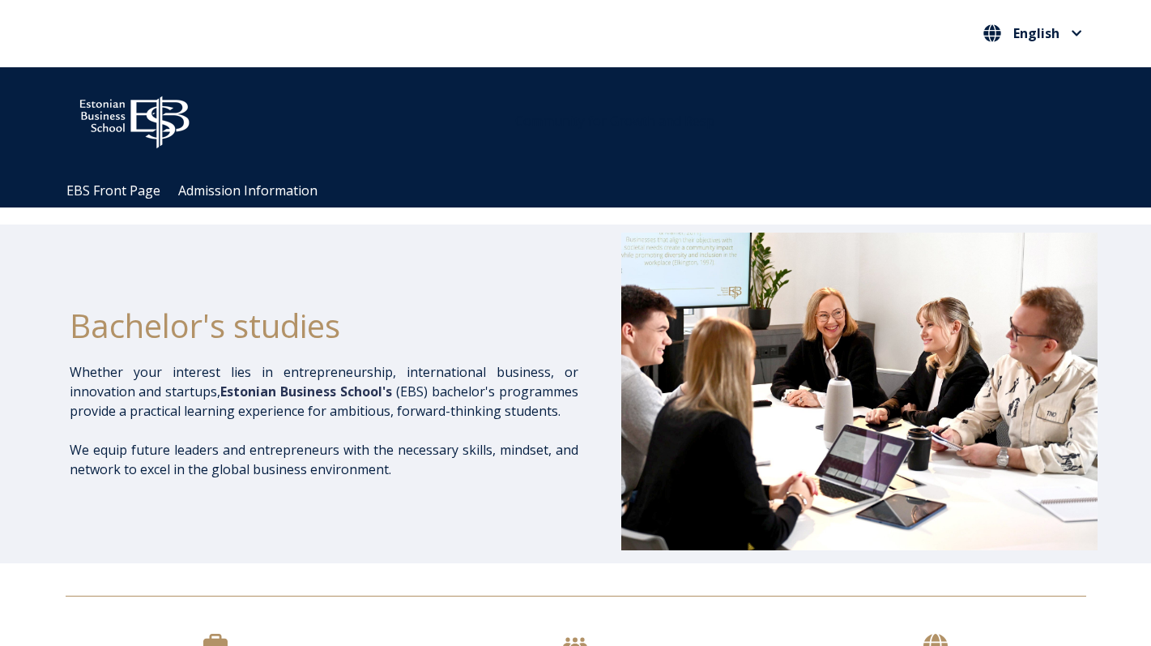
scroll to position [0, 0]
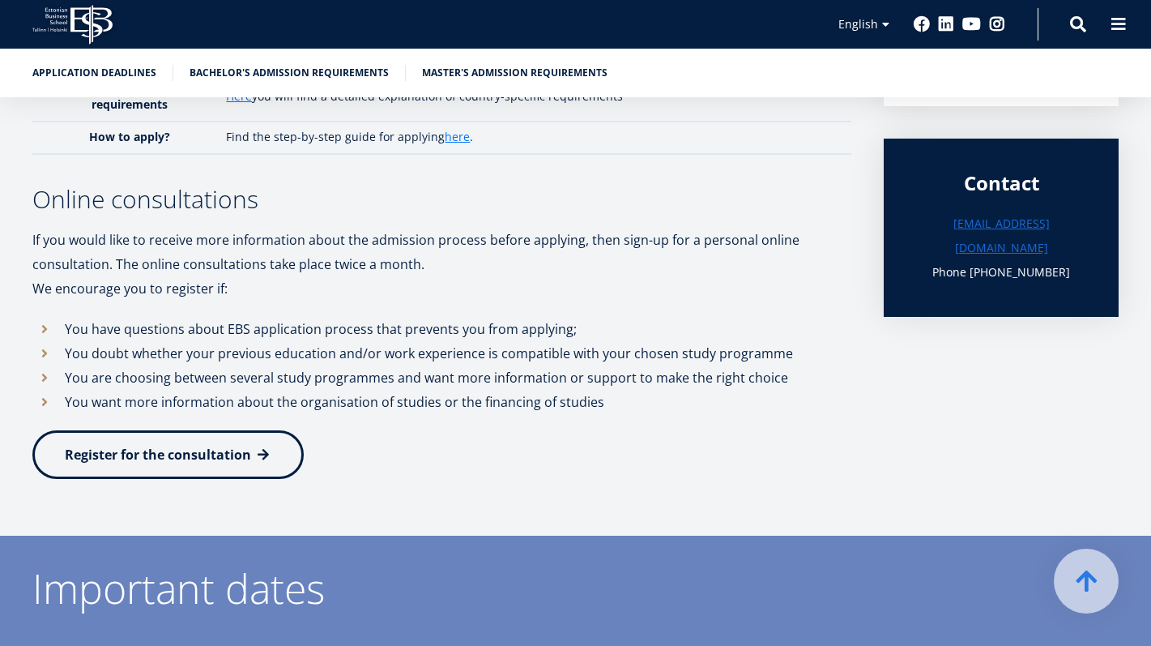
scroll to position [523, 0]
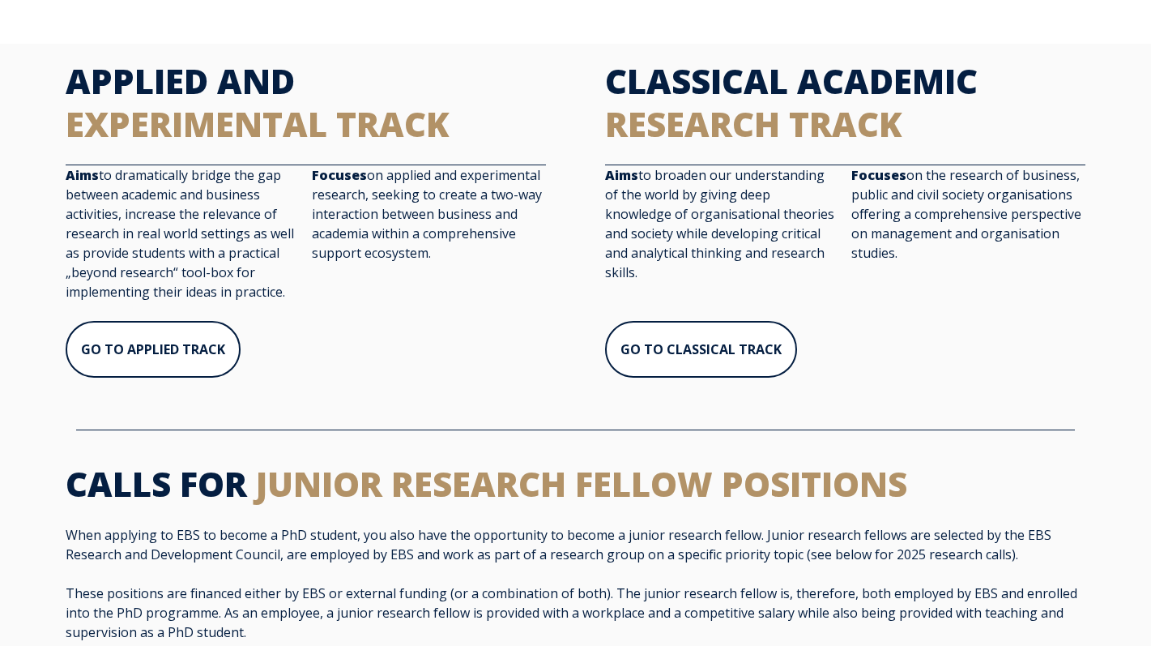
scroll to position [672, 0]
